Goal: Task Accomplishment & Management: Manage account settings

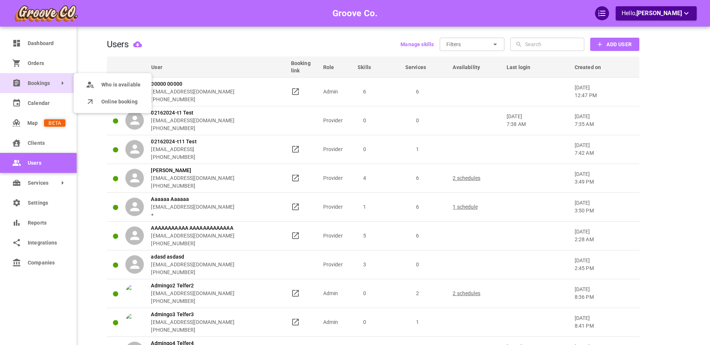
click at [27, 86] on link "Bookings" at bounding box center [38, 83] width 77 height 20
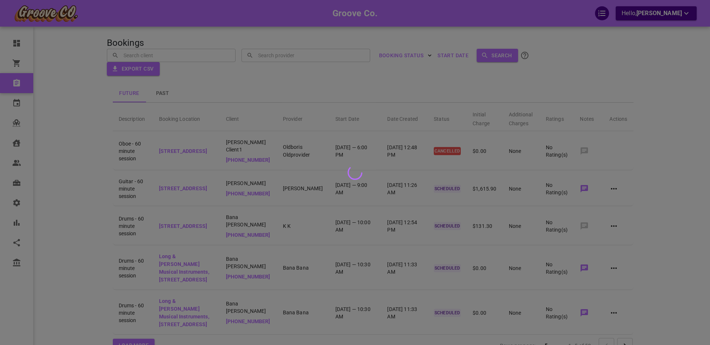
click at [613, 187] on div at bounding box center [355, 172] width 710 height 345
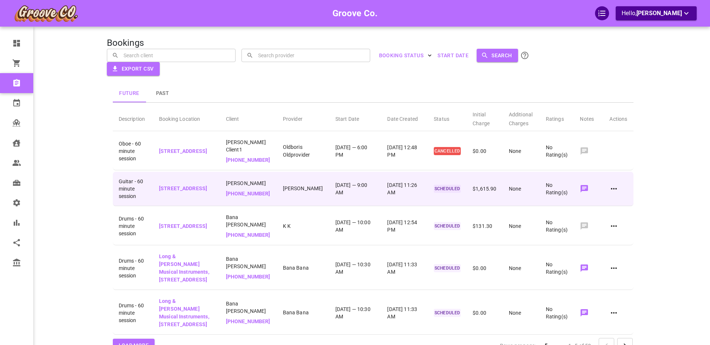
click at [614, 188] on icon at bounding box center [613, 188] width 9 height 9
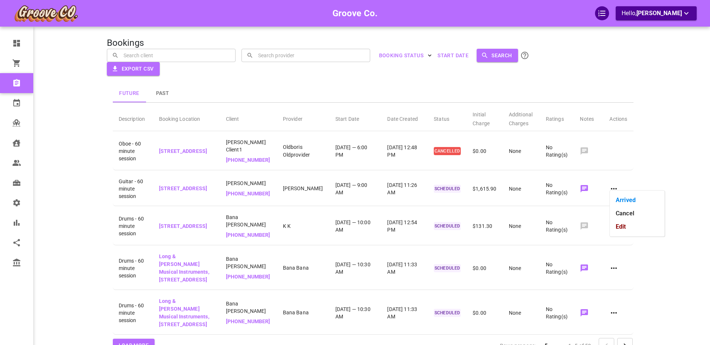
click at [625, 215] on li "Cancel" at bounding box center [637, 213] width 55 height 13
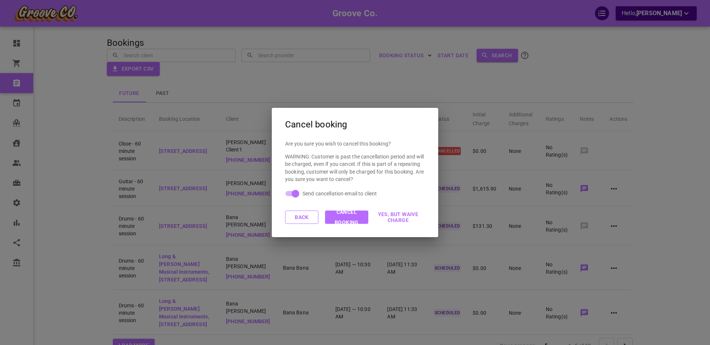
click at [295, 217] on button "Back" at bounding box center [301, 217] width 33 height 13
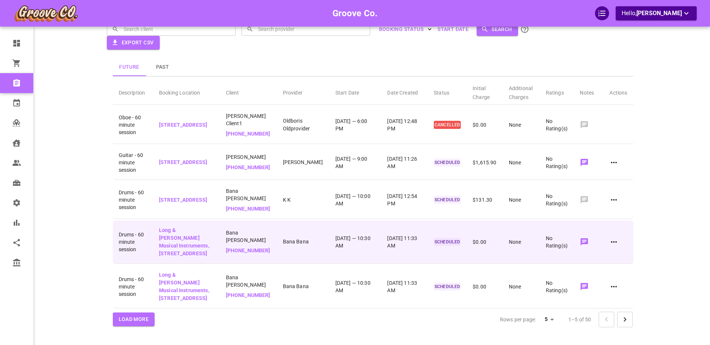
scroll to position [27, 0]
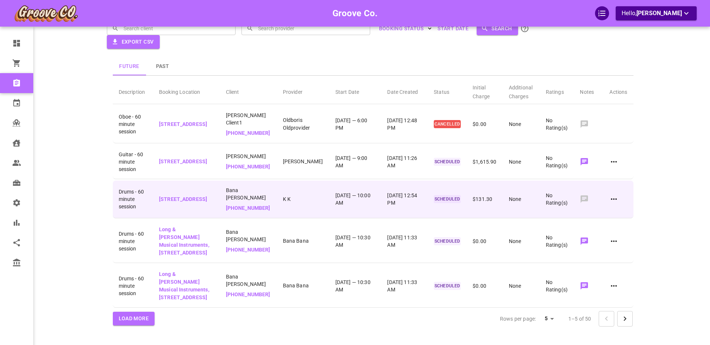
click at [615, 195] on icon at bounding box center [613, 199] width 9 height 9
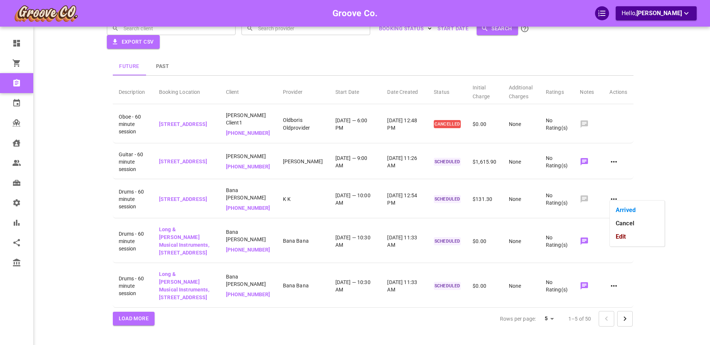
click at [623, 223] on li "Cancel" at bounding box center [637, 223] width 55 height 13
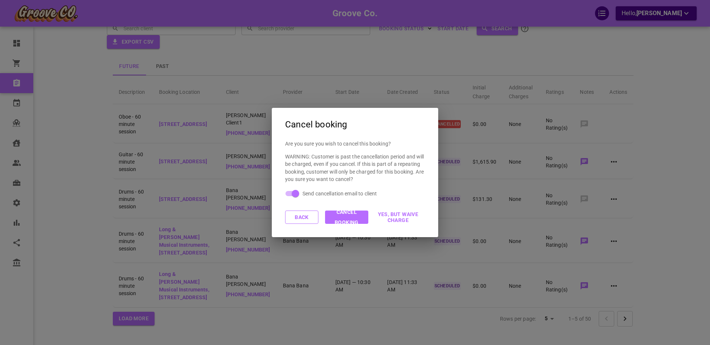
click at [309, 218] on button "Back" at bounding box center [301, 217] width 33 height 13
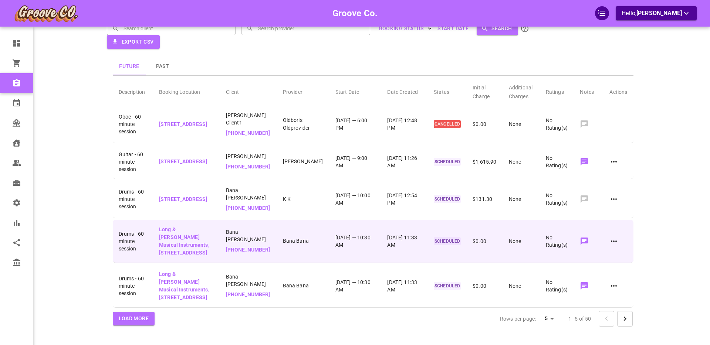
click at [614, 241] on icon at bounding box center [614, 241] width 6 height 1
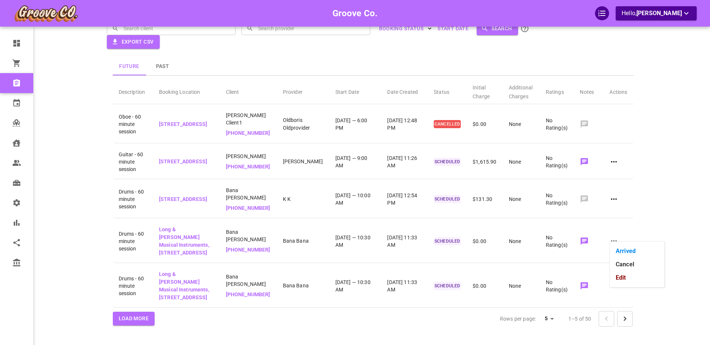
click at [622, 264] on li "Cancel" at bounding box center [637, 264] width 55 height 13
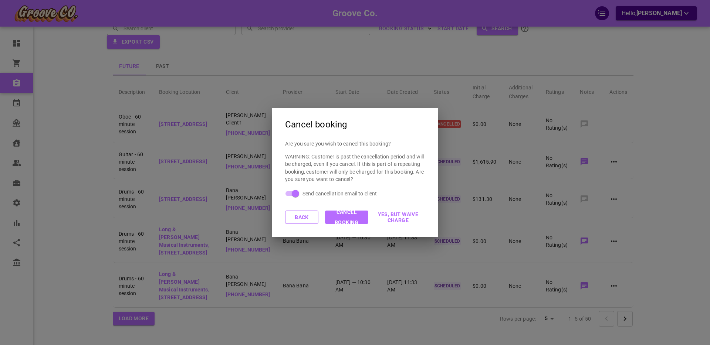
click at [310, 218] on button "Back" at bounding box center [301, 217] width 33 height 13
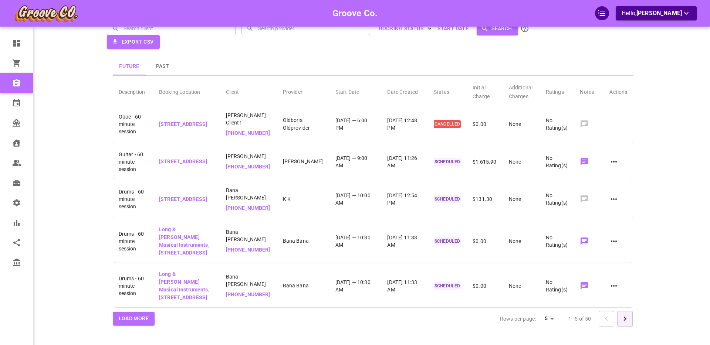
click at [624, 318] on icon "Go to next page" at bounding box center [624, 319] width 9 height 9
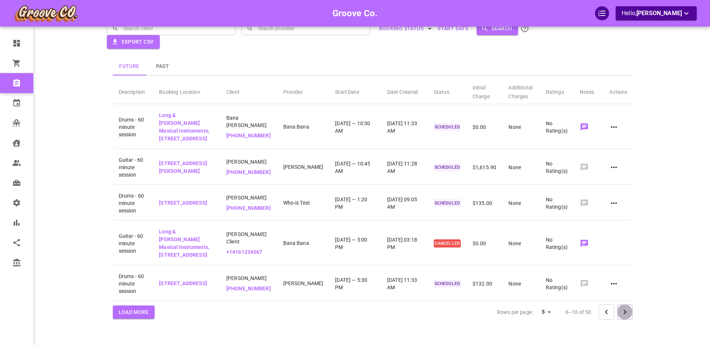
click at [624, 315] on icon "Go to next page" at bounding box center [624, 312] width 3 height 4
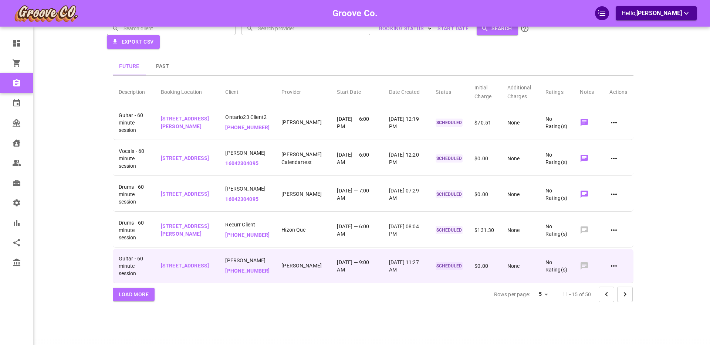
click at [617, 271] on icon at bounding box center [613, 266] width 9 height 9
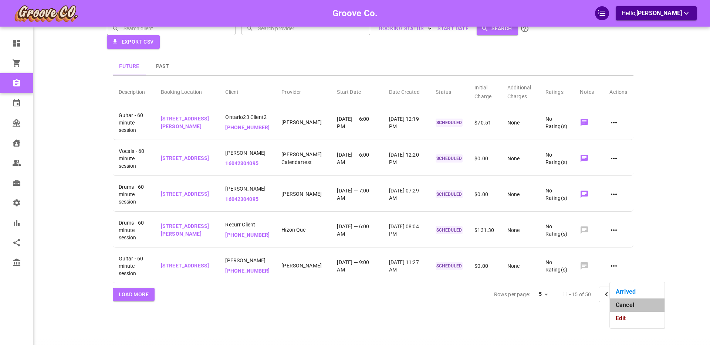
click at [628, 303] on li "Cancel" at bounding box center [637, 305] width 55 height 13
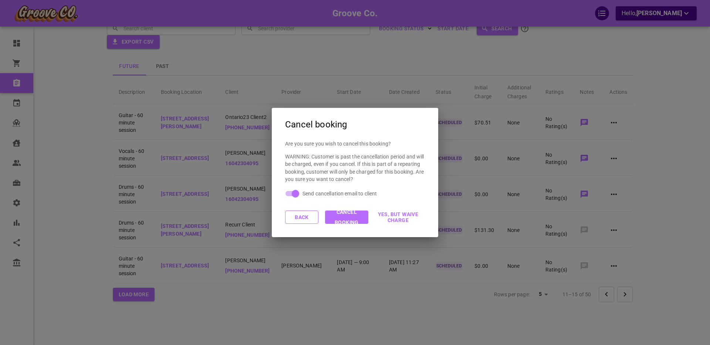
click at [291, 217] on button "Back" at bounding box center [301, 217] width 33 height 13
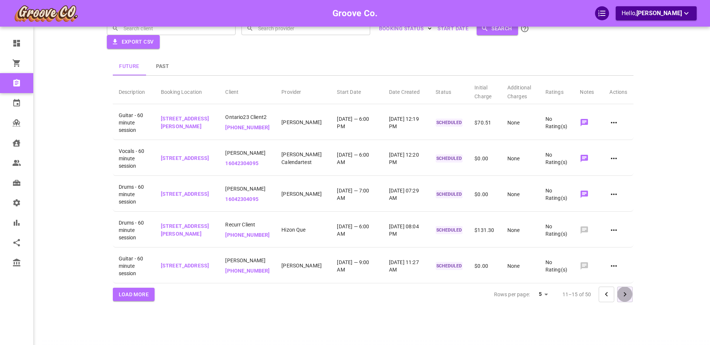
click at [627, 299] on icon "Go to next page" at bounding box center [624, 294] width 9 height 9
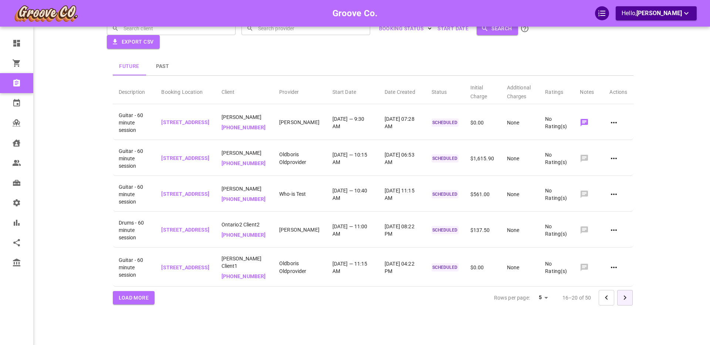
click at [626, 302] on icon "Go to next page" at bounding box center [624, 297] width 9 height 9
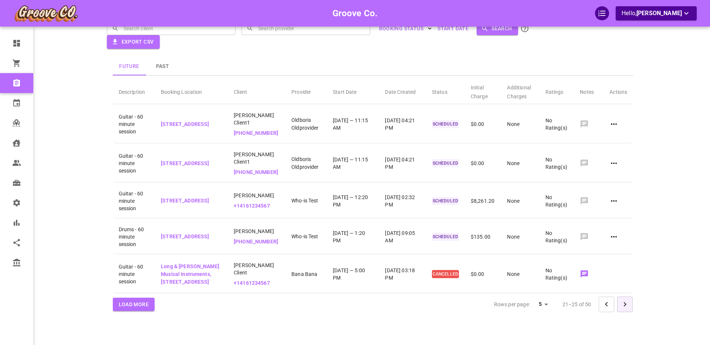
click at [626, 309] on icon "Go to next page" at bounding box center [624, 304] width 9 height 9
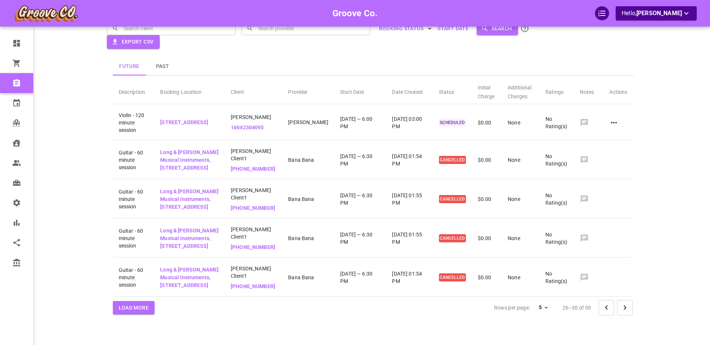
click at [625, 312] on icon "Go to next page" at bounding box center [624, 307] width 9 height 9
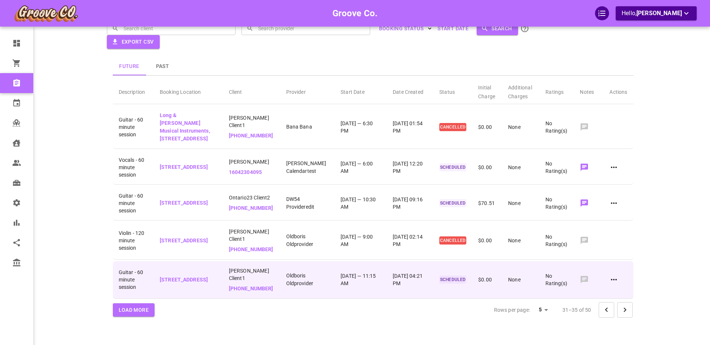
click at [615, 281] on icon at bounding box center [613, 279] width 9 height 9
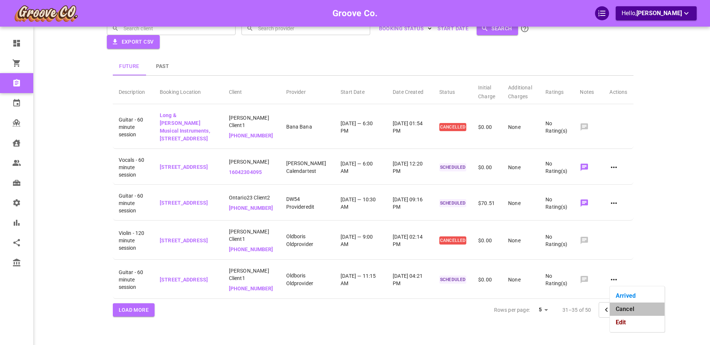
click at [627, 309] on li "Cancel" at bounding box center [637, 309] width 55 height 13
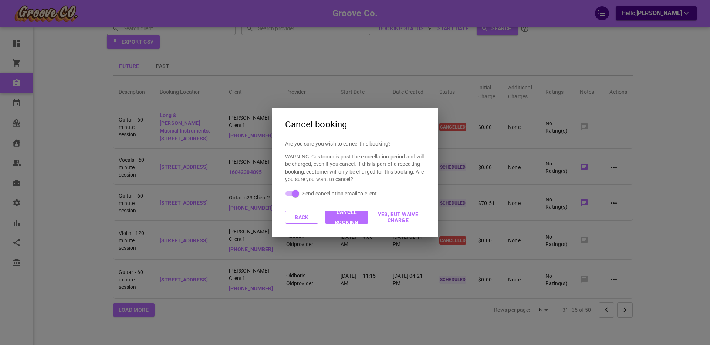
click at [303, 217] on button "Back" at bounding box center [301, 217] width 33 height 13
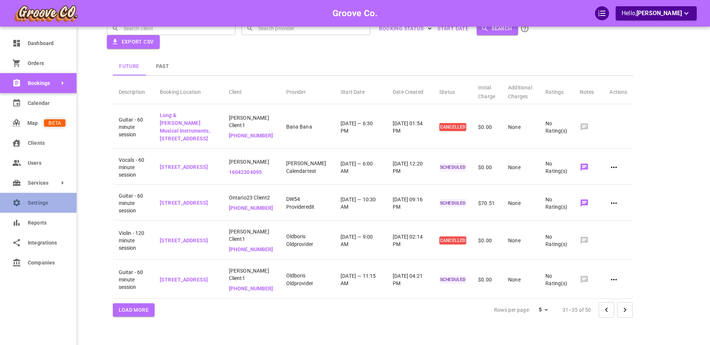
click at [22, 206] on link "Settings" at bounding box center [38, 203] width 77 height 20
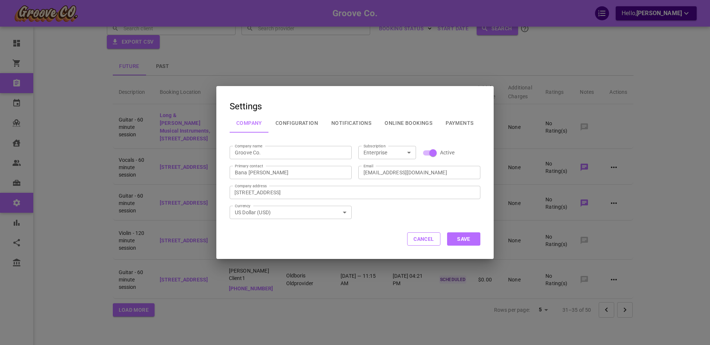
click at [297, 124] on button "Configuration" at bounding box center [297, 122] width 56 height 19
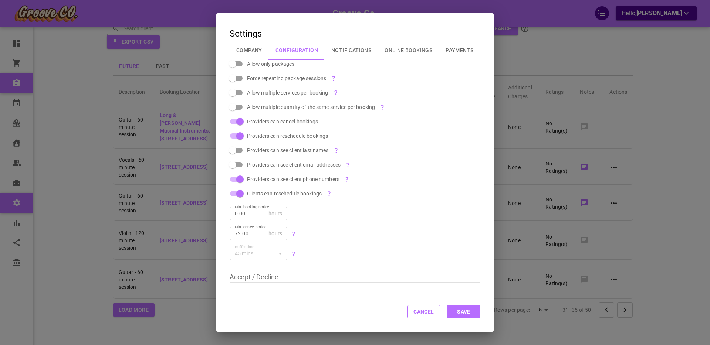
scroll to position [269, 0]
click at [421, 313] on button "Cancel" at bounding box center [423, 311] width 33 height 13
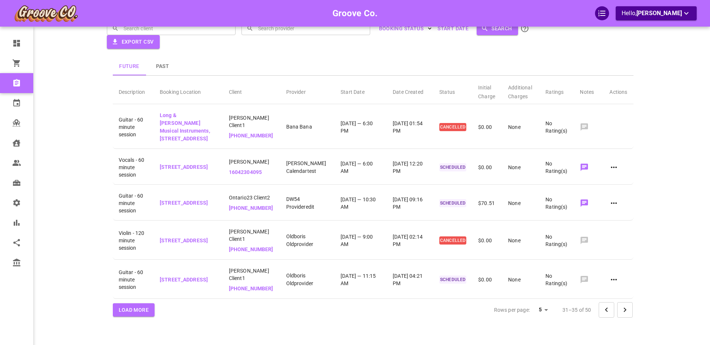
scroll to position [0, 0]
click at [625, 309] on icon "Go to next page" at bounding box center [624, 310] width 3 height 4
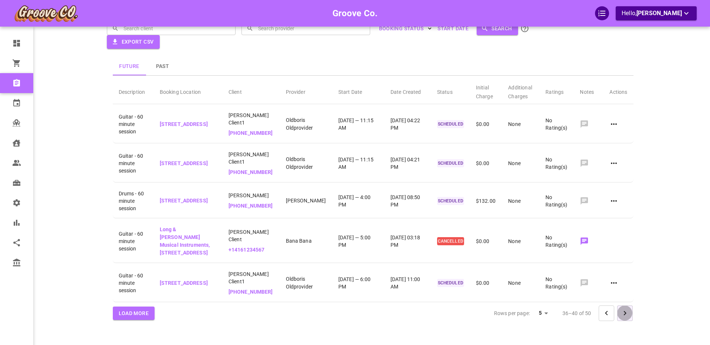
click at [628, 309] on icon "Go to next page" at bounding box center [624, 313] width 9 height 9
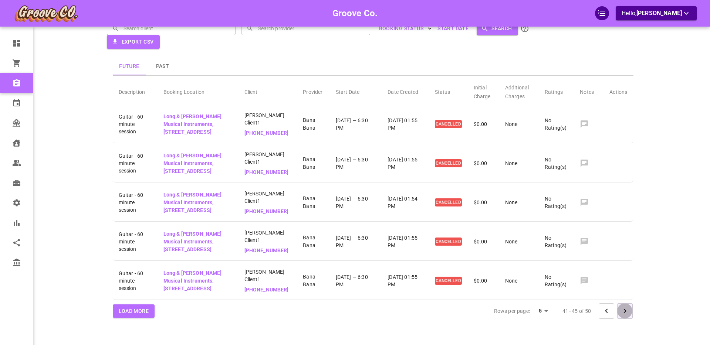
click at [627, 307] on icon "Go to next page" at bounding box center [624, 311] width 9 height 9
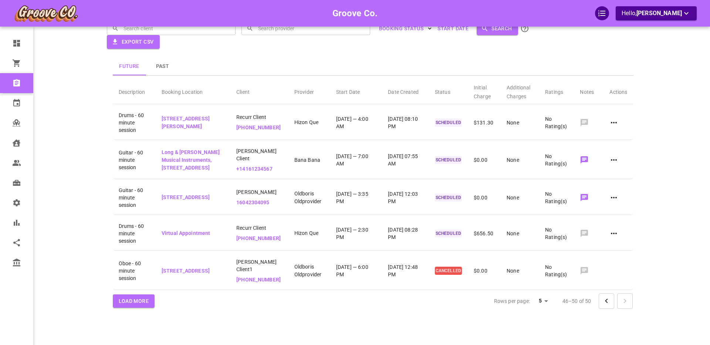
click at [627, 306] on div at bounding box center [615, 301] width 34 height 16
click at [127, 307] on button "Load More" at bounding box center [134, 302] width 42 height 14
click at [625, 306] on icon "Go to next page" at bounding box center [624, 301] width 9 height 9
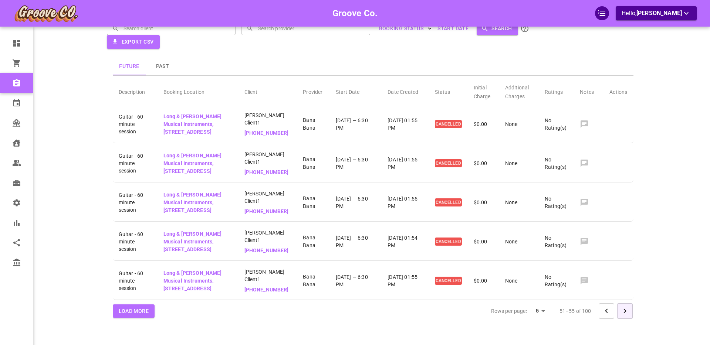
click at [624, 307] on icon "Go to next page" at bounding box center [624, 311] width 9 height 9
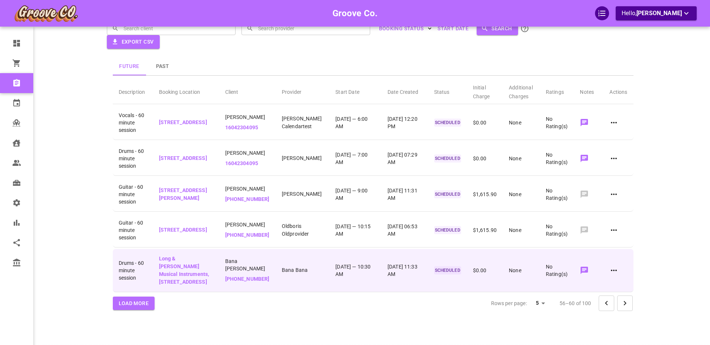
click at [624, 292] on td at bounding box center [618, 270] width 30 height 43
click at [616, 275] on icon at bounding box center [613, 270] width 9 height 9
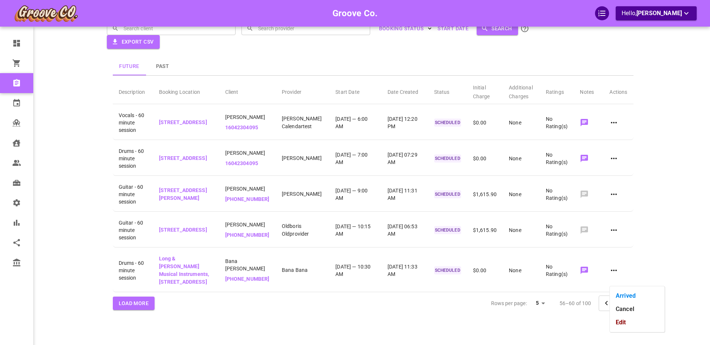
click at [624, 309] on li "Cancel" at bounding box center [637, 309] width 55 height 13
